Goal: Navigation & Orientation: Find specific page/section

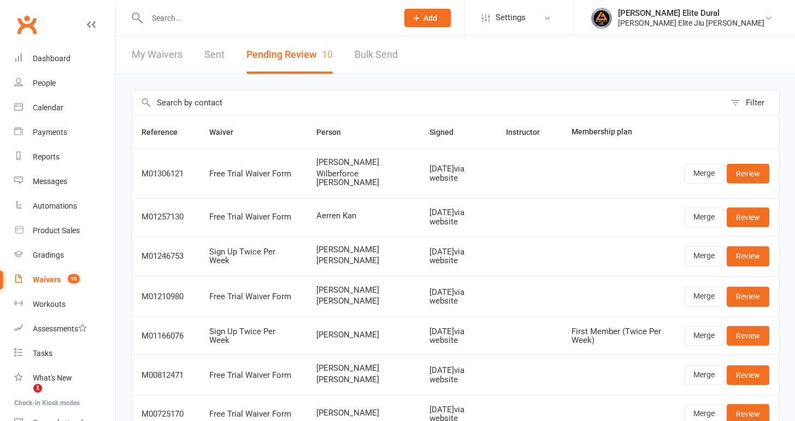
click at [52, 59] on div "Dashboard" at bounding box center [52, 58] width 38 height 9
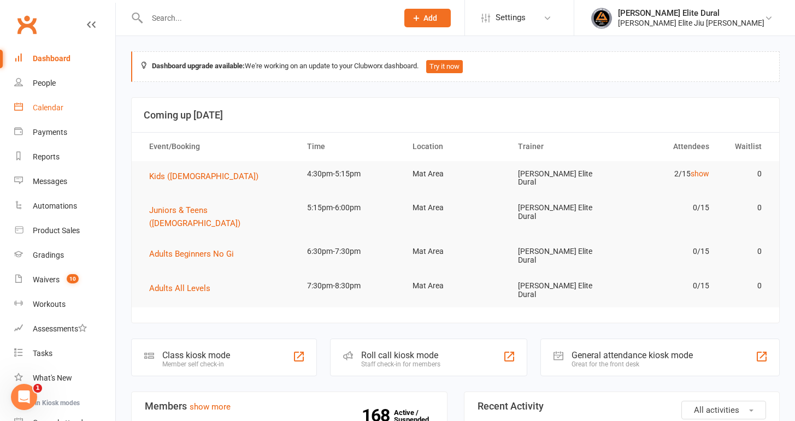
click at [50, 105] on div "Calendar" at bounding box center [48, 107] width 31 height 9
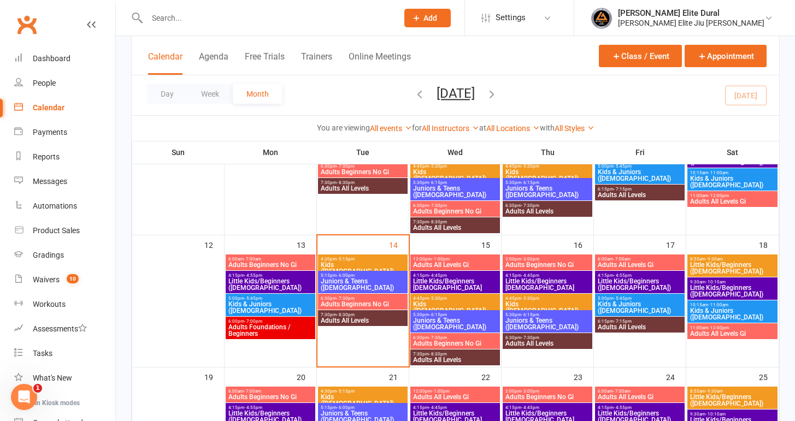
scroll to position [270, 0]
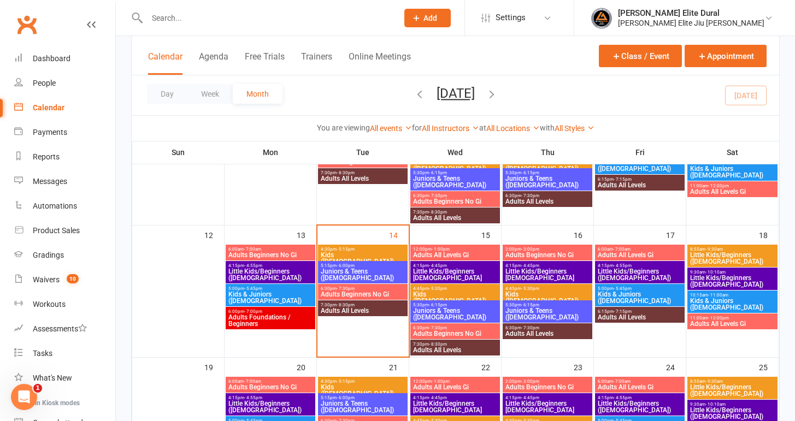
click at [357, 252] on span "Kids ([DEMOGRAPHIC_DATA])" at bounding box center [362, 258] width 85 height 13
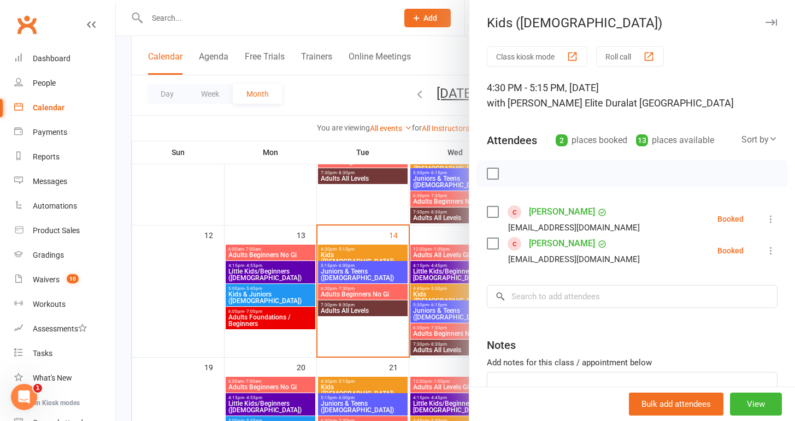
click at [129, 251] on div at bounding box center [455, 210] width 679 height 421
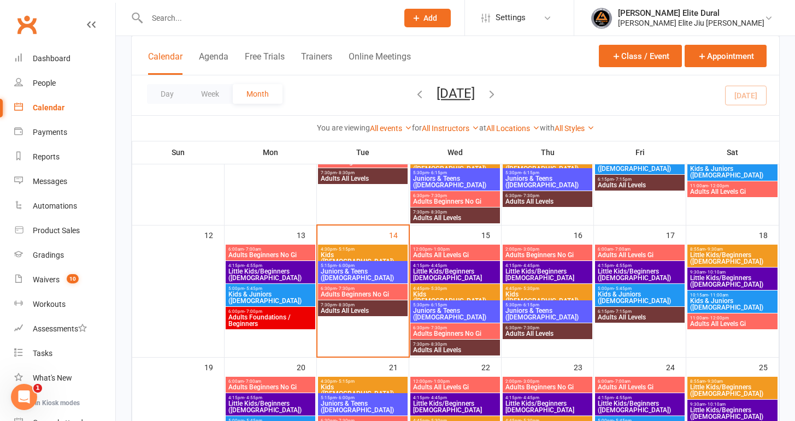
click at [339, 250] on span "- 5:15pm" at bounding box center [345, 249] width 18 height 5
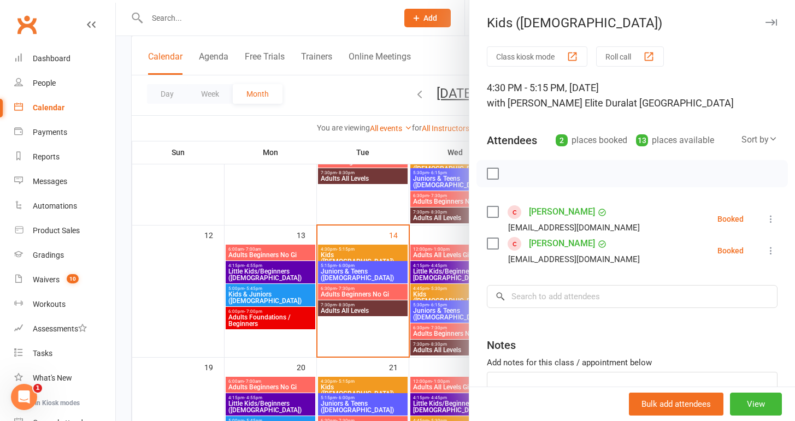
click at [546, 208] on link "[PERSON_NAME]" at bounding box center [562, 211] width 66 height 17
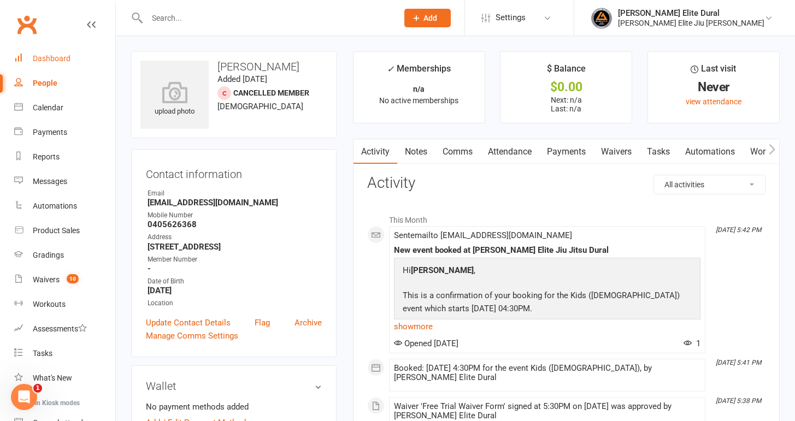
click at [55, 57] on div "Dashboard" at bounding box center [52, 58] width 38 height 9
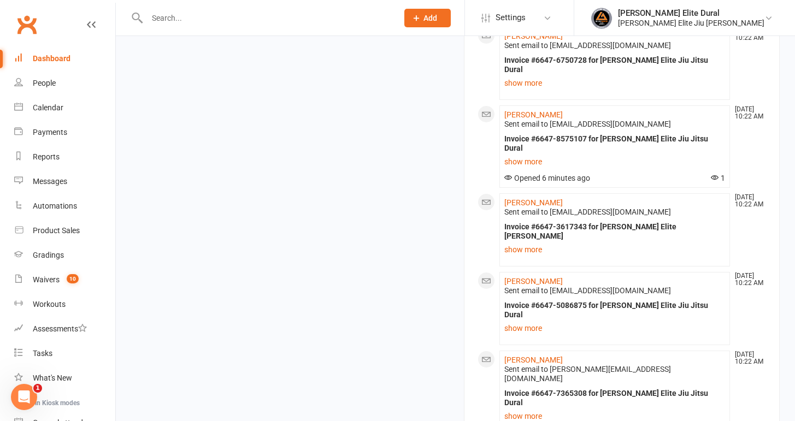
scroll to position [1455, 0]
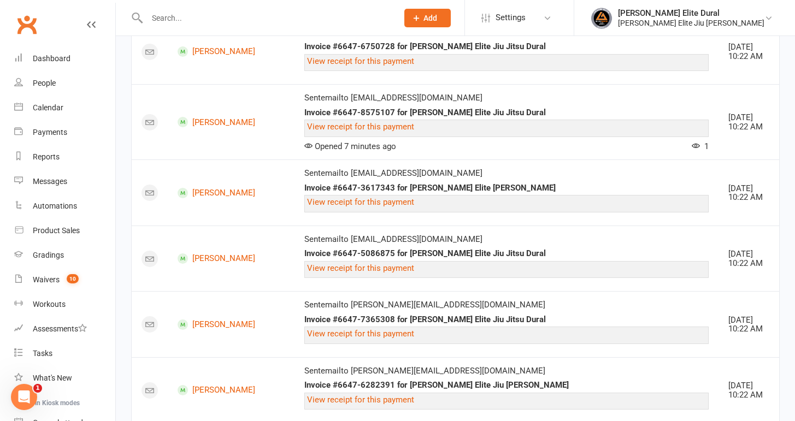
scroll to position [1375, 0]
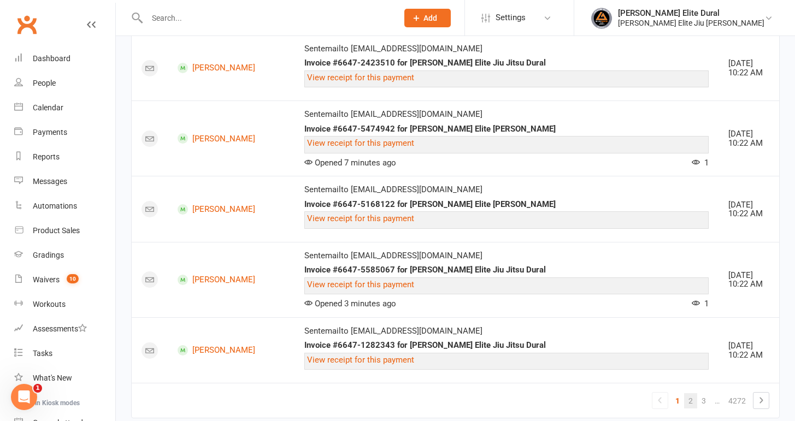
click at [688, 393] on link "2" at bounding box center [690, 400] width 13 height 15
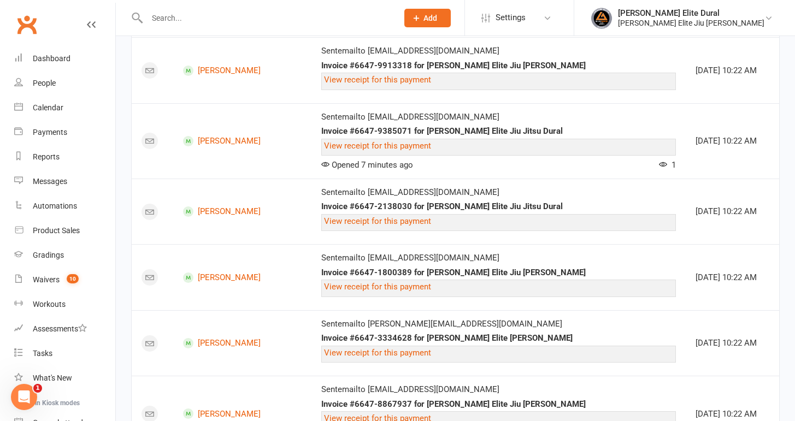
scroll to position [1470, 0]
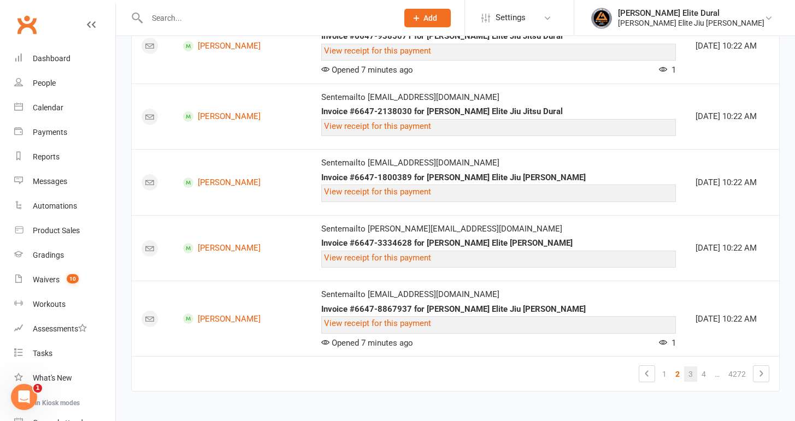
click at [689, 369] on link "3" at bounding box center [690, 373] width 13 height 15
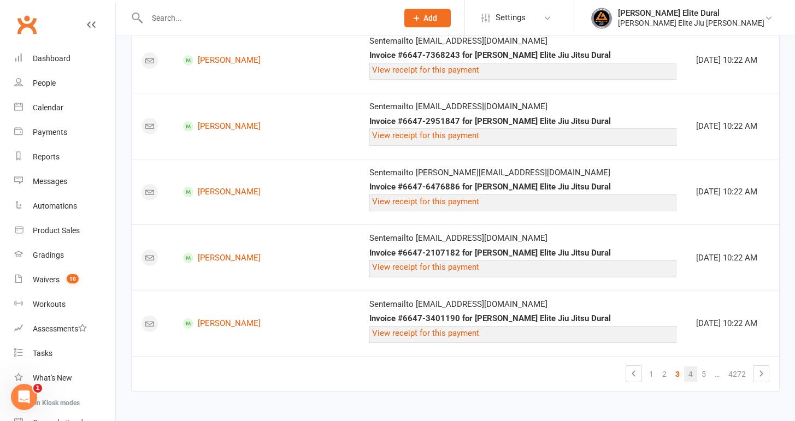
click at [691, 371] on link "4" at bounding box center [690, 373] width 13 height 15
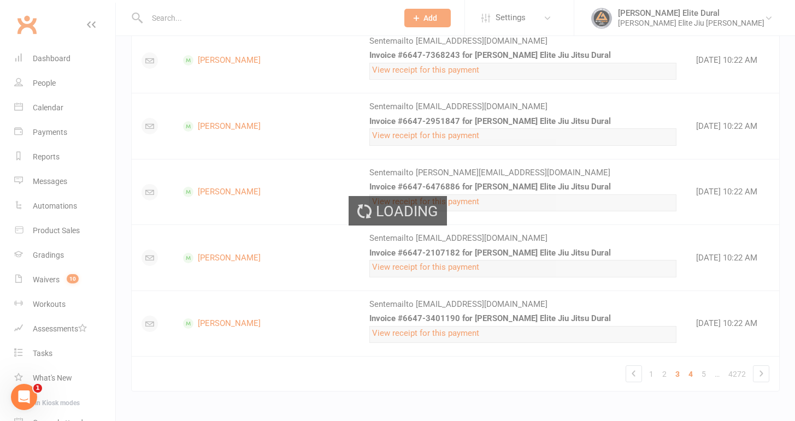
scroll to position [930, 0]
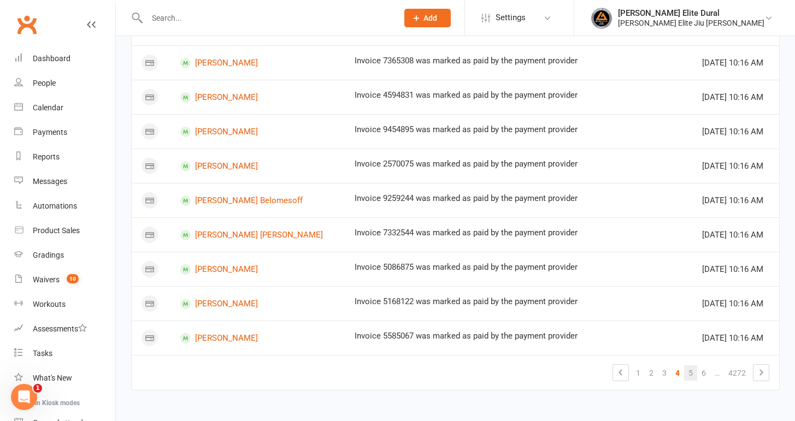
click at [687, 370] on link "5" at bounding box center [690, 372] width 13 height 15
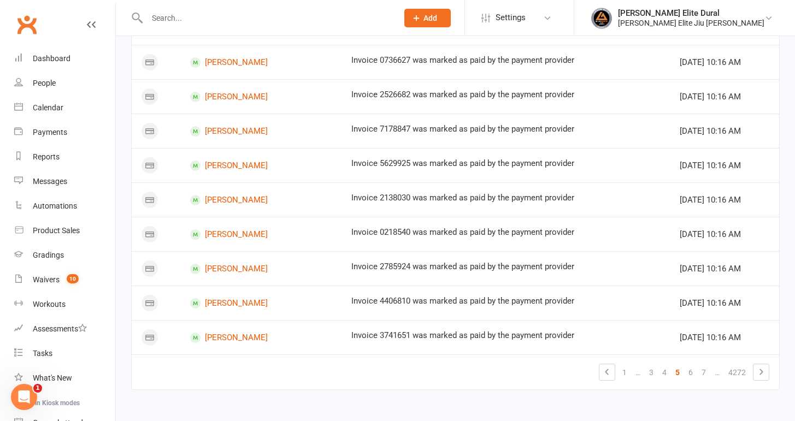
scroll to position [638, 0]
click at [693, 374] on link "6" at bounding box center [690, 372] width 13 height 15
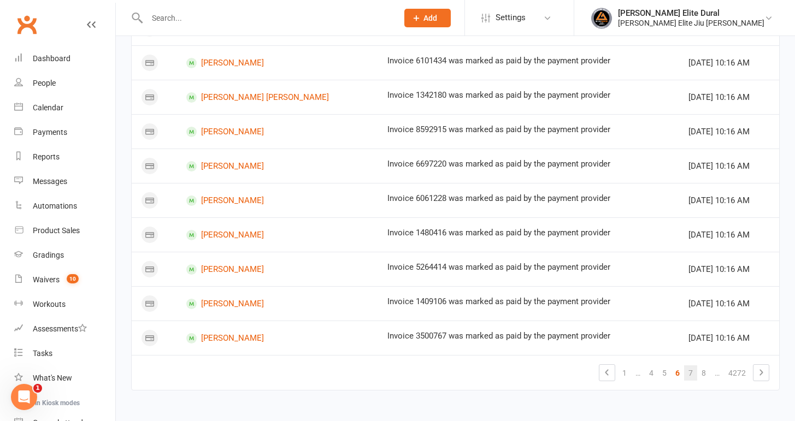
click at [690, 374] on link "7" at bounding box center [690, 372] width 13 height 15
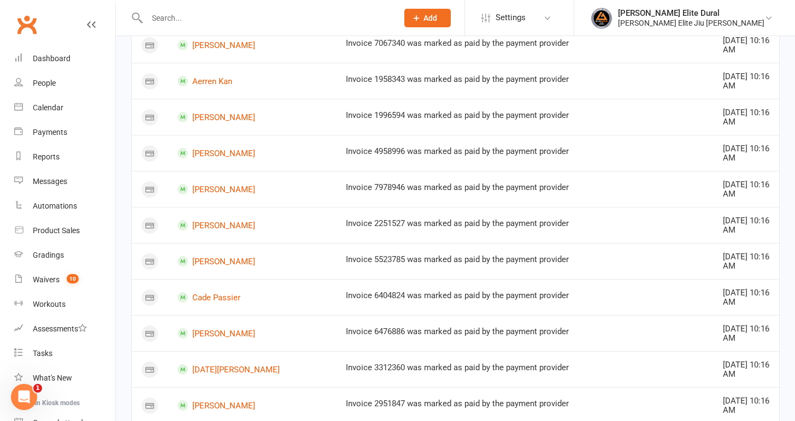
scroll to position [0, 0]
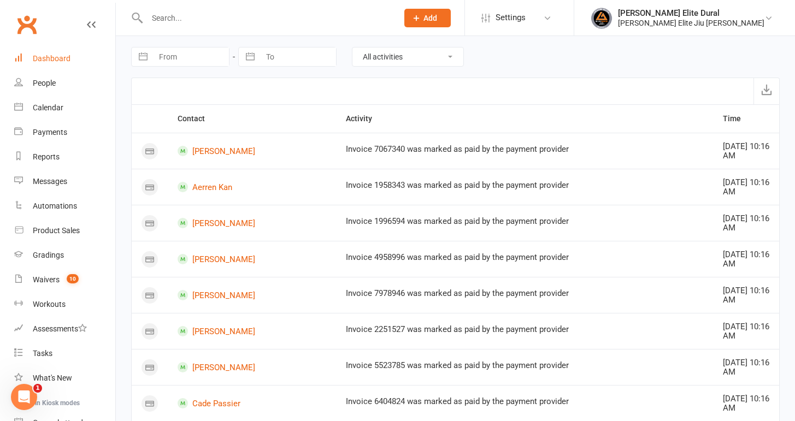
click at [40, 59] on div "Dashboard" at bounding box center [52, 58] width 38 height 9
